Goal: Information Seeking & Learning: Understand process/instructions

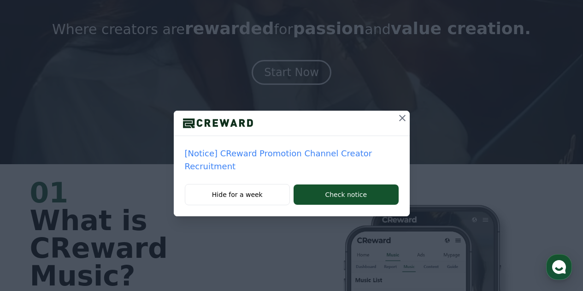
scroll to position [138, 0]
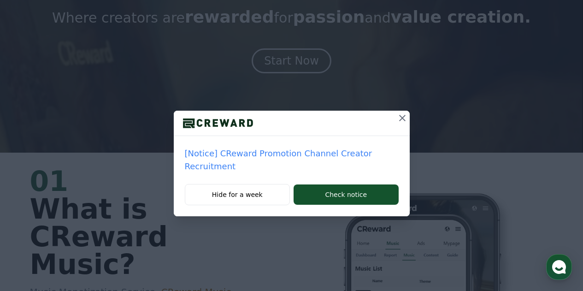
click at [399, 120] on icon at bounding box center [402, 118] width 11 height 11
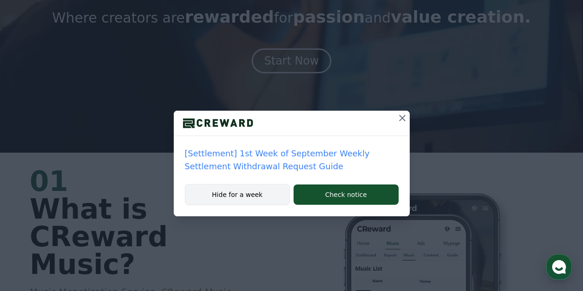
click at [260, 197] on button "Hide for a week" at bounding box center [238, 194] width 106 height 21
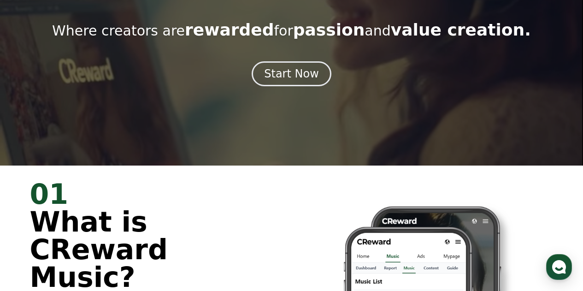
scroll to position [92, 0]
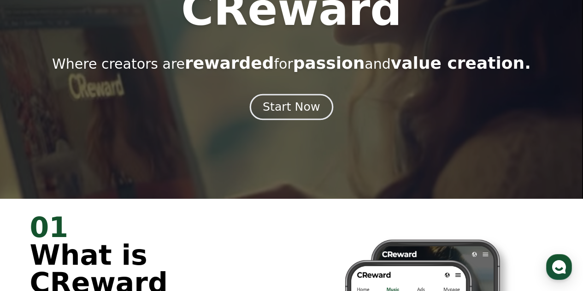
click at [280, 108] on div "Start Now" at bounding box center [291, 107] width 57 height 16
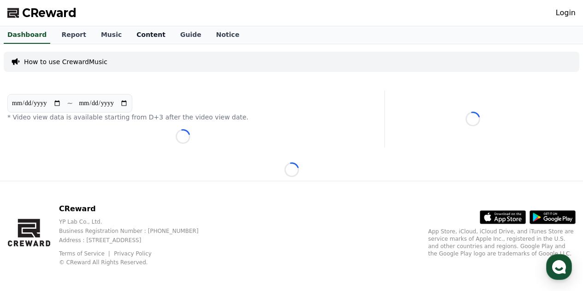
click at [137, 33] on link "Content" at bounding box center [151, 35] width 44 height 18
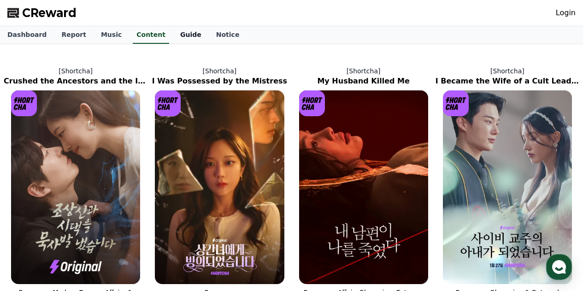
click at [175, 36] on link "Guide" at bounding box center [191, 35] width 36 height 18
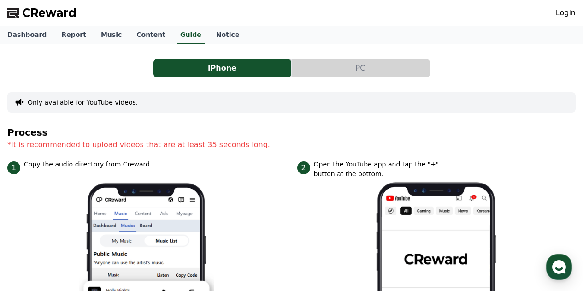
click at [337, 69] on button "PC" at bounding box center [361, 68] width 138 height 18
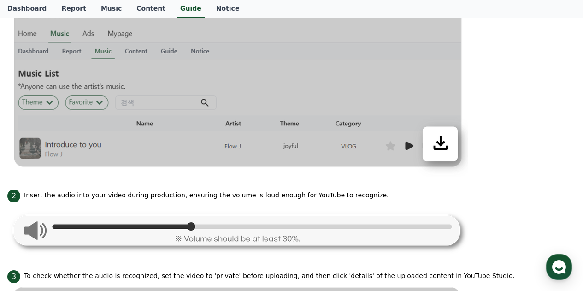
scroll to position [243, 0]
